Goal: Information Seeking & Learning: Learn about a topic

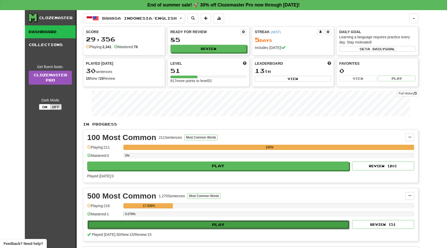
click at [142, 228] on button "Play" at bounding box center [219, 224] width 262 height 9
select select "**"
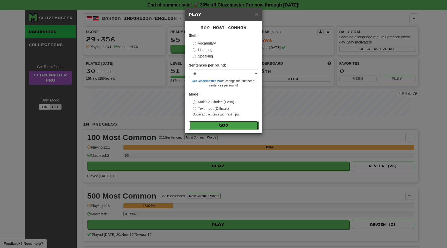
click at [210, 128] on button "Go" at bounding box center [223, 125] width 69 height 9
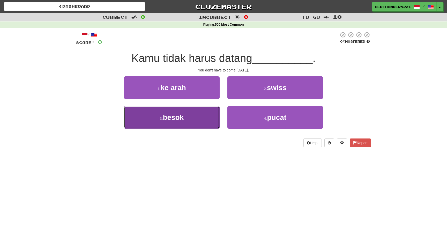
click at [164, 120] on span "besok" at bounding box center [173, 117] width 21 height 8
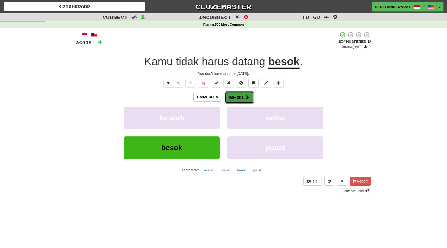
click at [238, 98] on button "Next" at bounding box center [239, 97] width 29 height 12
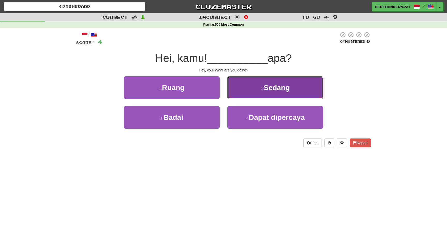
click at [274, 91] on span "Sedang" at bounding box center [277, 88] width 26 height 8
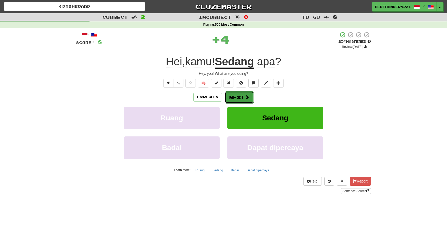
click at [246, 96] on span at bounding box center [247, 97] width 5 height 5
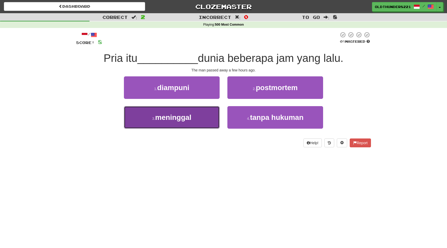
click at [175, 118] on span "meninggal" at bounding box center [173, 117] width 36 height 8
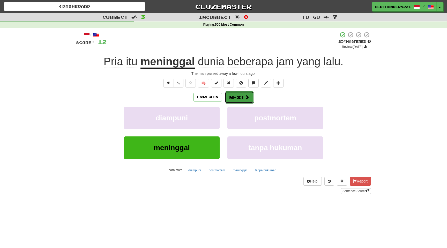
click at [240, 97] on button "Next" at bounding box center [239, 97] width 29 height 12
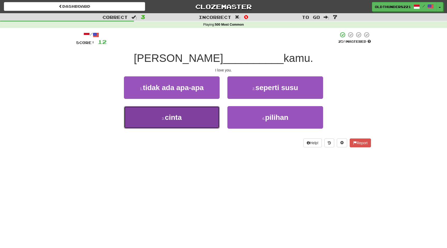
click at [178, 120] on span "cinta" at bounding box center [173, 117] width 17 height 8
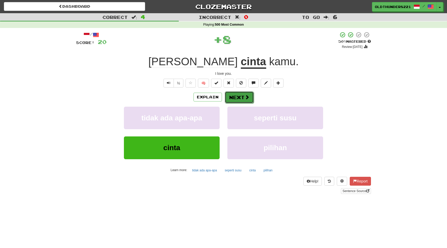
click at [240, 98] on button "Next" at bounding box center [239, 97] width 29 height 12
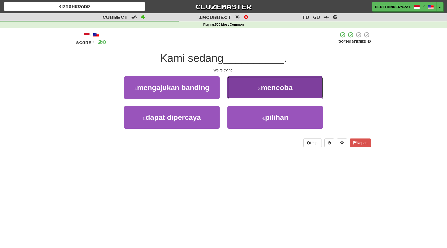
click at [275, 83] on button "2 . mencoba" at bounding box center [276, 87] width 96 height 23
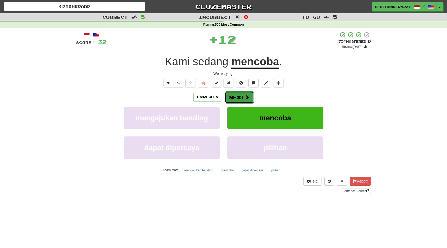
click at [240, 100] on button "Next" at bounding box center [239, 97] width 29 height 12
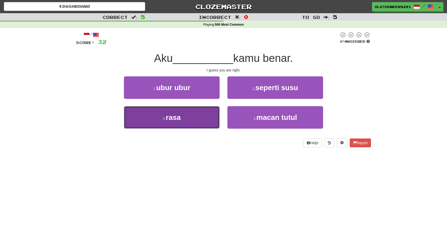
click at [189, 119] on button "3 . rasa" at bounding box center [172, 117] width 96 height 23
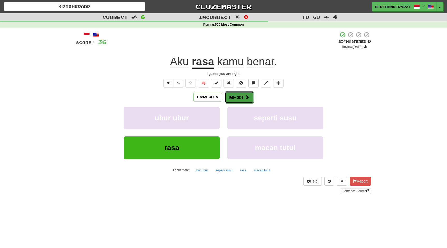
click at [243, 98] on button "Next" at bounding box center [239, 97] width 29 height 12
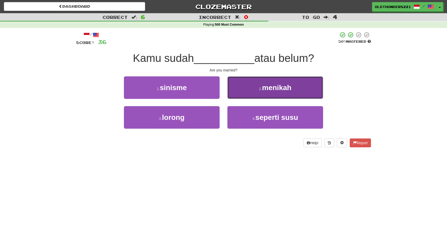
click at [278, 85] on span "menikah" at bounding box center [277, 88] width 30 height 8
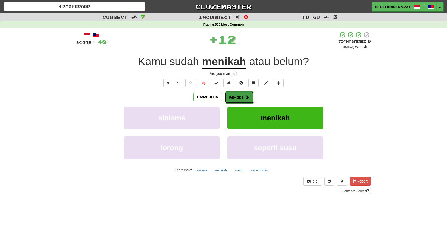
click at [241, 97] on button "Next" at bounding box center [239, 97] width 29 height 12
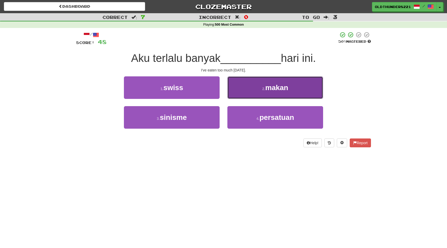
click at [263, 89] on small "2 ." at bounding box center [264, 89] width 3 height 4
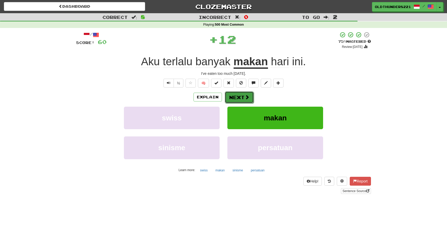
click at [244, 96] on button "Next" at bounding box center [239, 97] width 29 height 12
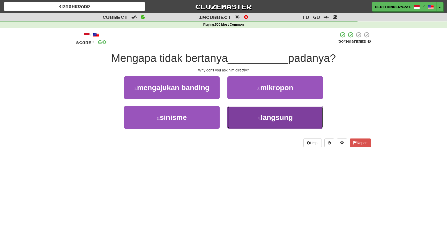
click at [278, 117] on span "langsung" at bounding box center [277, 117] width 32 height 8
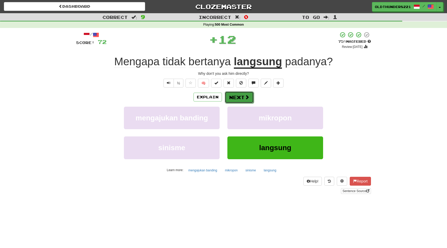
click at [237, 98] on button "Next" at bounding box center [239, 97] width 29 height 12
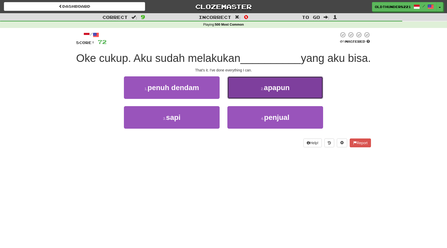
click at [264, 91] on small "2 ." at bounding box center [262, 89] width 3 height 4
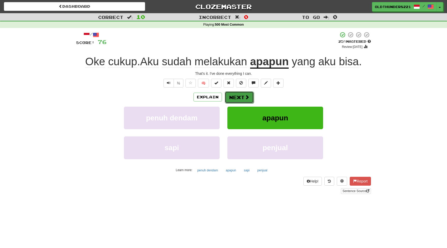
click at [243, 97] on button "Next" at bounding box center [239, 97] width 29 height 12
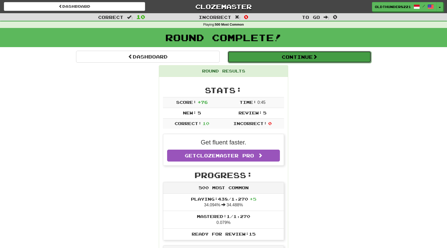
click at [290, 58] on button "Continue" at bounding box center [300, 57] width 144 height 12
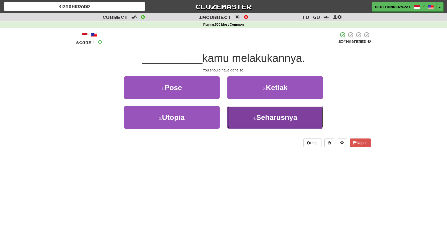
click at [273, 118] on span "Seharusnya" at bounding box center [276, 117] width 41 height 8
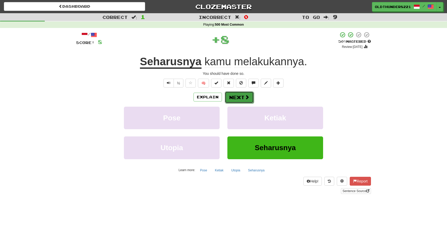
click at [238, 97] on button "Next" at bounding box center [239, 97] width 29 height 12
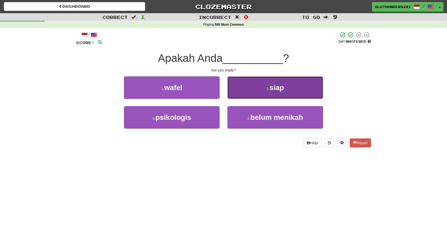
click at [281, 88] on span "siap" at bounding box center [277, 88] width 15 height 8
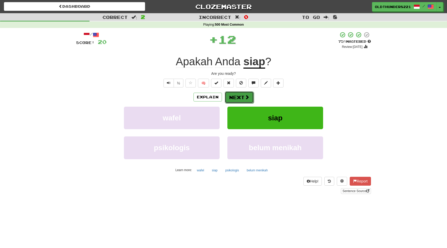
click at [241, 96] on button "Next" at bounding box center [239, 97] width 29 height 12
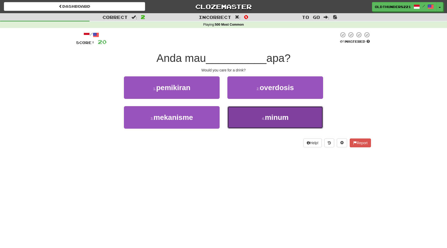
click at [273, 118] on span "minum" at bounding box center [277, 117] width 24 height 8
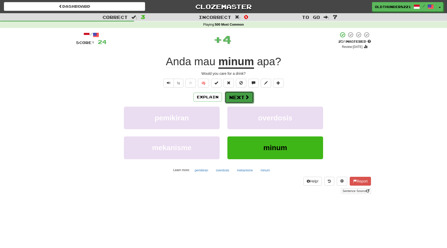
click at [240, 97] on button "Next" at bounding box center [239, 97] width 29 height 12
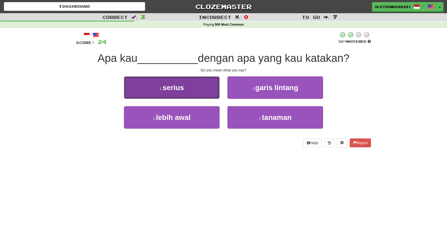
click at [178, 88] on span "serius" at bounding box center [173, 88] width 21 height 8
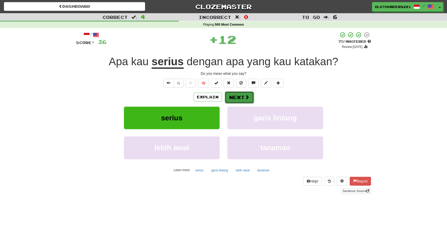
click at [244, 97] on button "Next" at bounding box center [239, 97] width 29 height 12
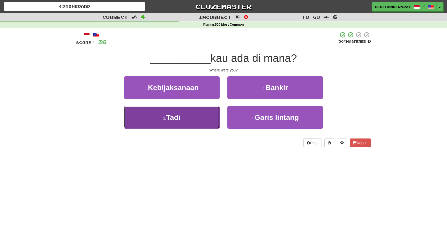
click at [181, 118] on button "3 . [GEOGRAPHIC_DATA]" at bounding box center [172, 117] width 96 height 23
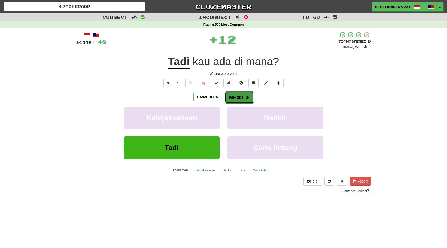
click at [240, 96] on button "Next" at bounding box center [239, 97] width 29 height 12
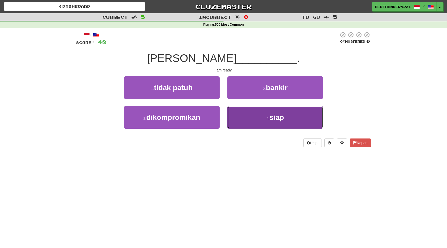
click at [261, 122] on button "4 . siap" at bounding box center [276, 117] width 96 height 23
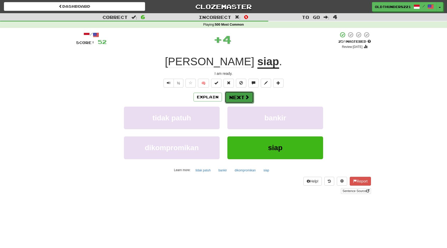
click at [242, 95] on button "Next" at bounding box center [239, 97] width 29 height 12
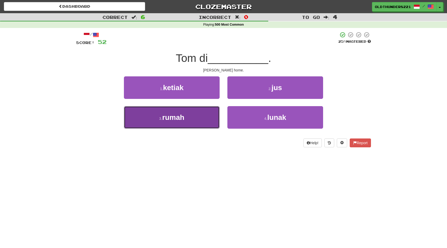
click at [177, 115] on span "rumah" at bounding box center [173, 117] width 22 height 8
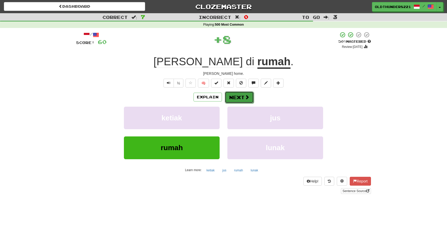
click at [237, 98] on button "Next" at bounding box center [239, 97] width 29 height 12
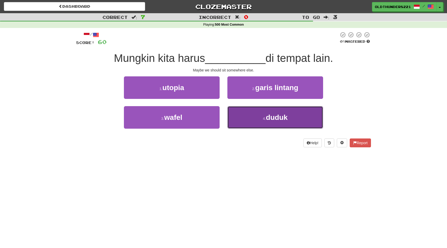
click at [273, 119] on span "duduk" at bounding box center [277, 117] width 22 height 8
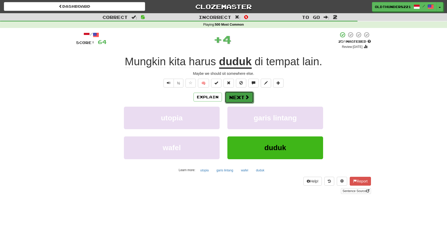
click at [243, 96] on button "Next" at bounding box center [239, 97] width 29 height 12
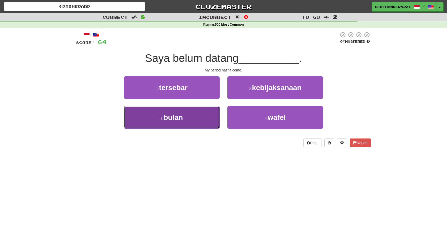
click at [173, 117] on span "bulan" at bounding box center [173, 117] width 19 height 8
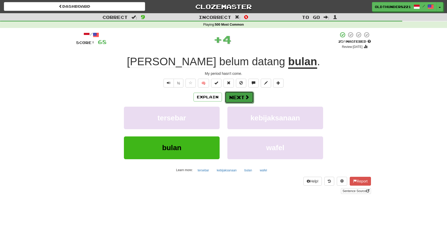
click at [240, 95] on button "Next" at bounding box center [239, 97] width 29 height 12
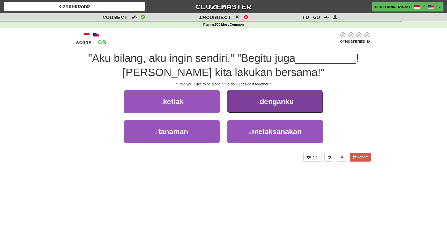
click at [280, 99] on span "denganku" at bounding box center [277, 102] width 34 height 8
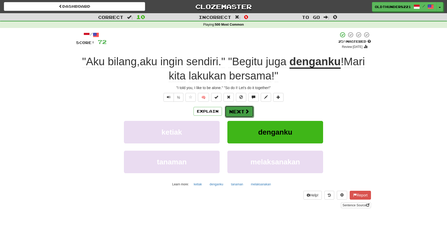
click at [243, 108] on button "Next" at bounding box center [239, 112] width 29 height 12
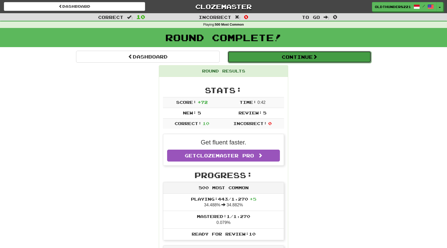
click at [287, 58] on button "Continue" at bounding box center [300, 57] width 144 height 12
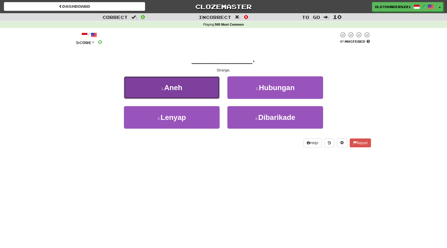
click at [174, 91] on span "Aneh" at bounding box center [173, 88] width 18 height 8
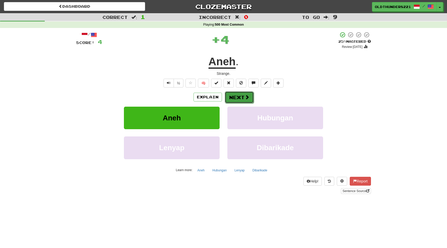
click at [241, 99] on button "Next" at bounding box center [239, 97] width 29 height 12
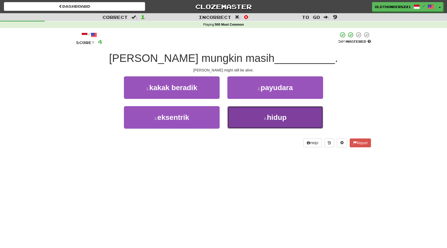
click at [273, 119] on span "hidup" at bounding box center [277, 117] width 20 height 8
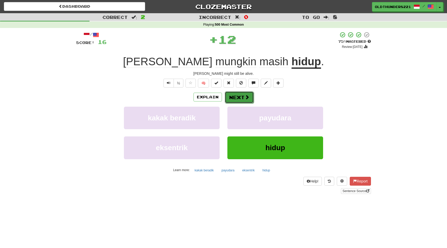
click at [239, 95] on button "Next" at bounding box center [239, 97] width 29 height 12
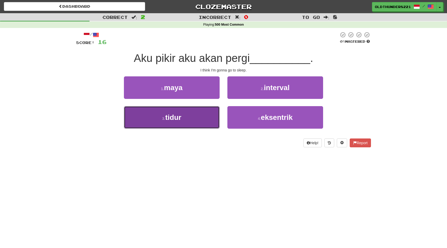
click at [179, 119] on span "tidur" at bounding box center [173, 117] width 16 height 8
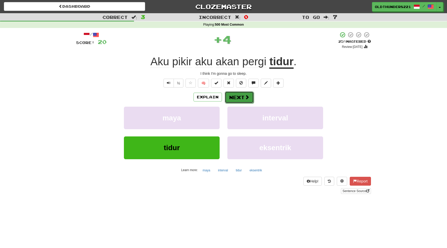
click at [241, 98] on button "Next" at bounding box center [239, 97] width 29 height 12
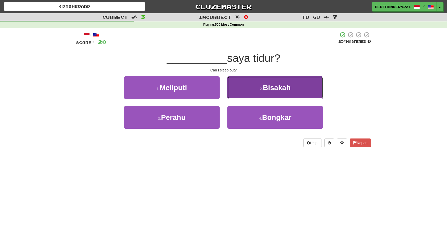
click at [272, 85] on span "Bisakah" at bounding box center [277, 88] width 28 height 8
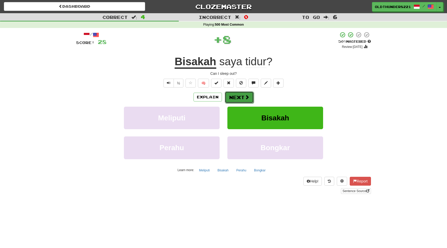
click at [240, 96] on button "Next" at bounding box center [239, 97] width 29 height 12
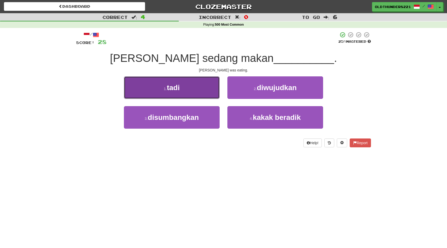
click at [176, 88] on span "tadi" at bounding box center [173, 88] width 13 height 8
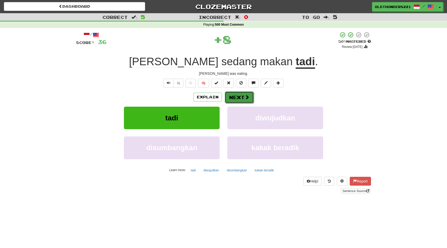
click at [240, 97] on button "Next" at bounding box center [239, 97] width 29 height 12
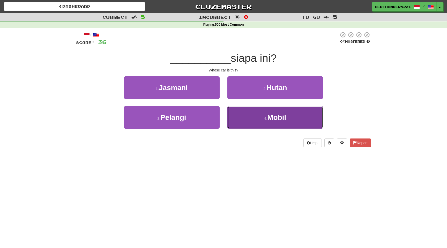
click at [277, 123] on button "4 . [GEOGRAPHIC_DATA]" at bounding box center [276, 117] width 96 height 23
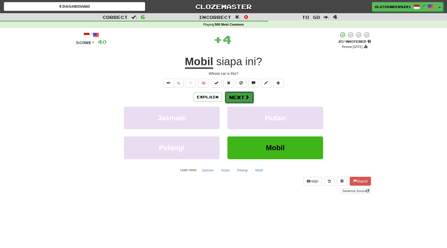
click at [240, 98] on button "Next" at bounding box center [239, 97] width 29 height 12
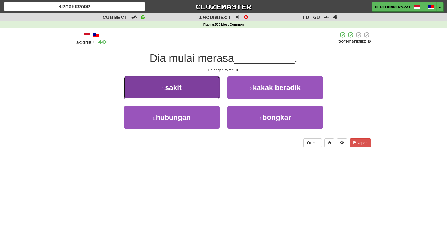
click at [187, 86] on button "1 . sakit" at bounding box center [172, 87] width 96 height 23
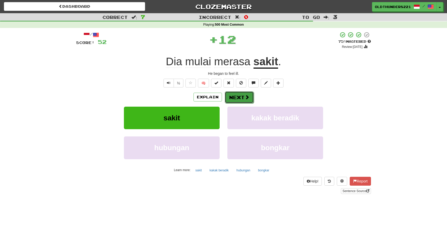
click at [237, 96] on button "Next" at bounding box center [239, 97] width 29 height 12
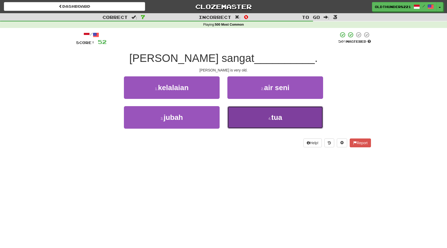
click at [275, 118] on span "tua" at bounding box center [277, 117] width 11 height 8
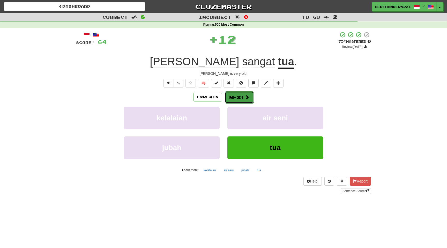
click at [238, 99] on button "Next" at bounding box center [239, 97] width 29 height 12
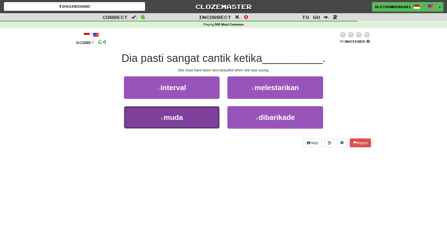
click at [194, 117] on button "3 . muda" at bounding box center [172, 117] width 96 height 23
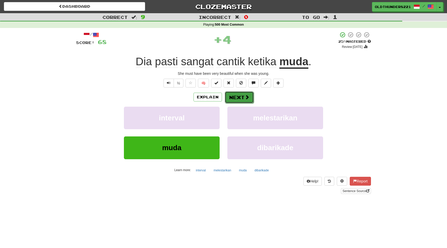
click at [243, 97] on button "Next" at bounding box center [239, 97] width 29 height 12
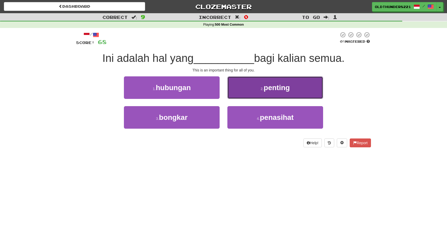
click at [264, 89] on span "penting" at bounding box center [277, 88] width 26 height 8
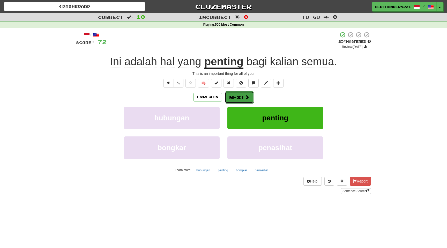
click at [242, 97] on button "Next" at bounding box center [239, 97] width 29 height 12
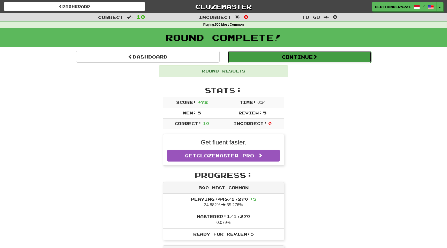
click at [280, 57] on button "Continue" at bounding box center [300, 57] width 144 height 12
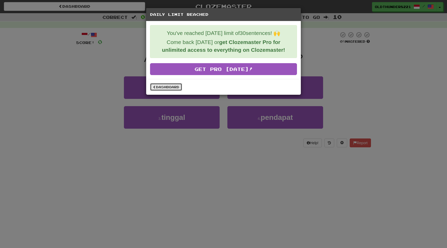
click at [165, 84] on link "Dashboard" at bounding box center [166, 87] width 32 height 8
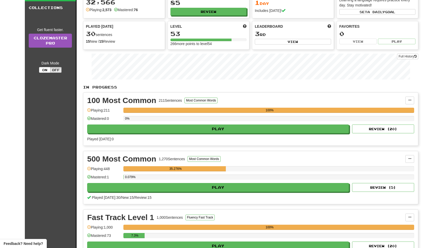
scroll to position [34, 0]
